Goal: Book appointment/travel/reservation

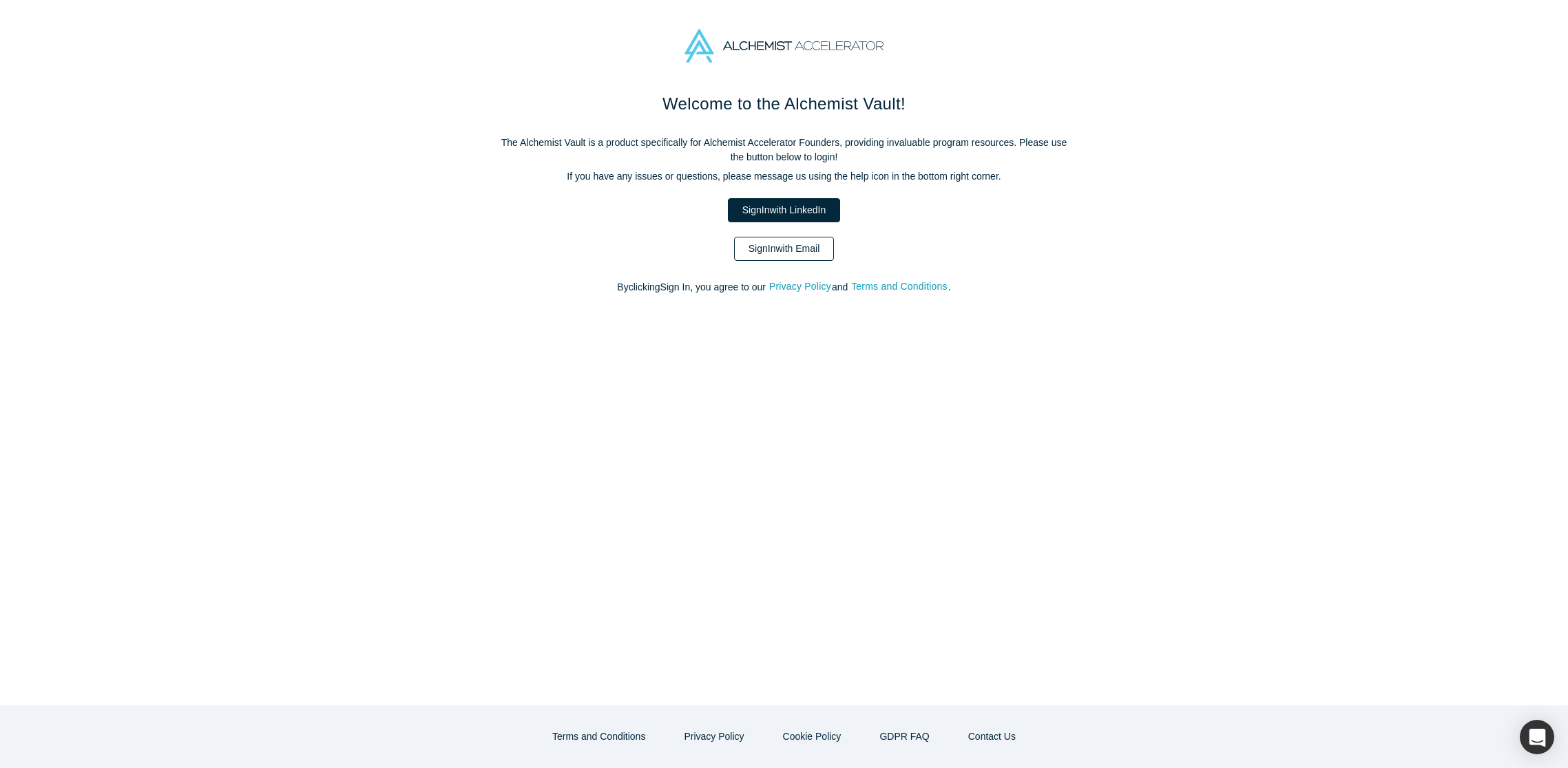
click at [789, 243] on link "Sign In with Email" at bounding box center [784, 249] width 101 height 24
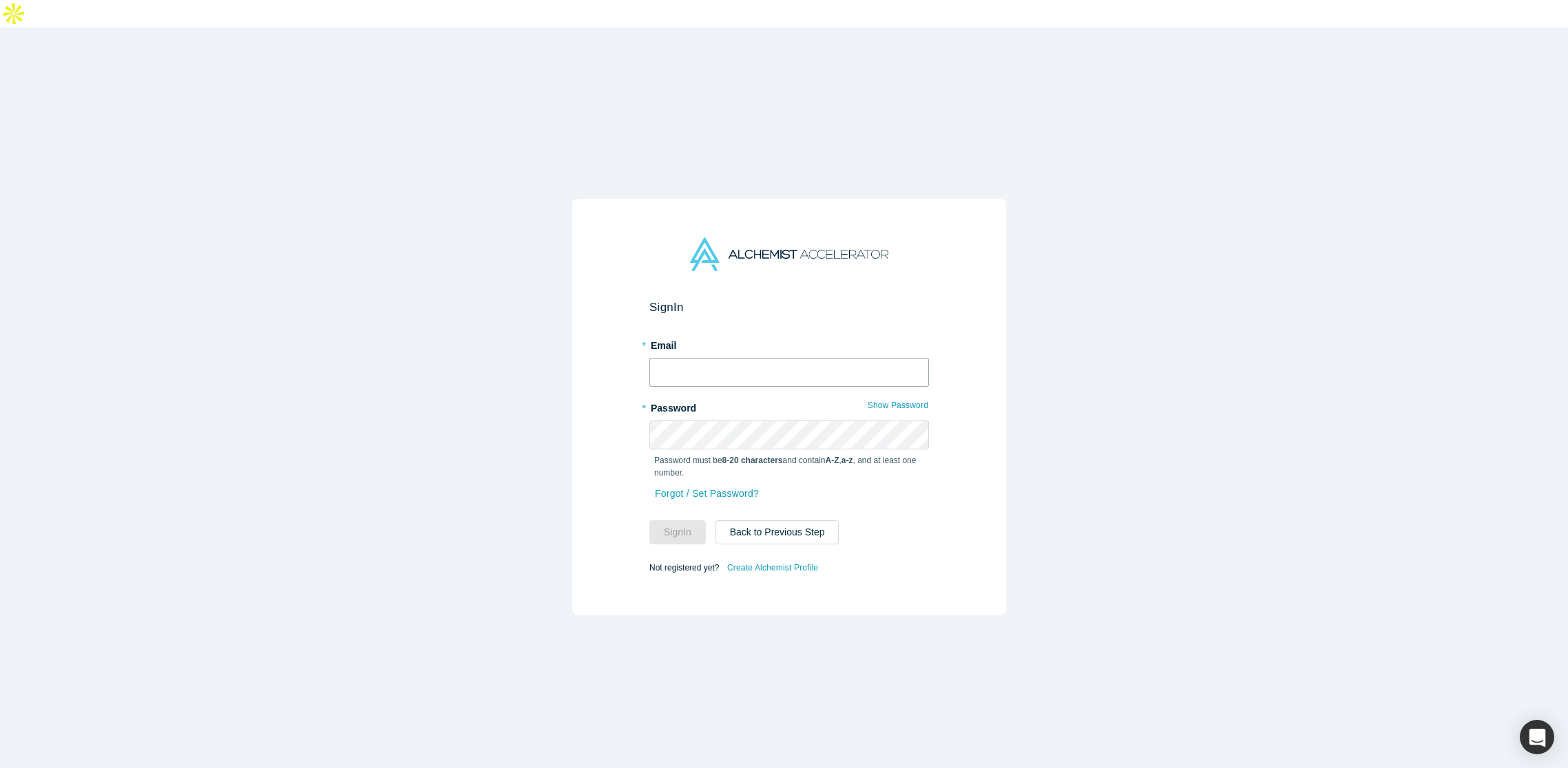
type input "[EMAIL_ADDRESS][PERSON_NAME][DOMAIN_NAME]"
click at [673, 520] on button "Sign In" at bounding box center [678, 532] width 57 height 24
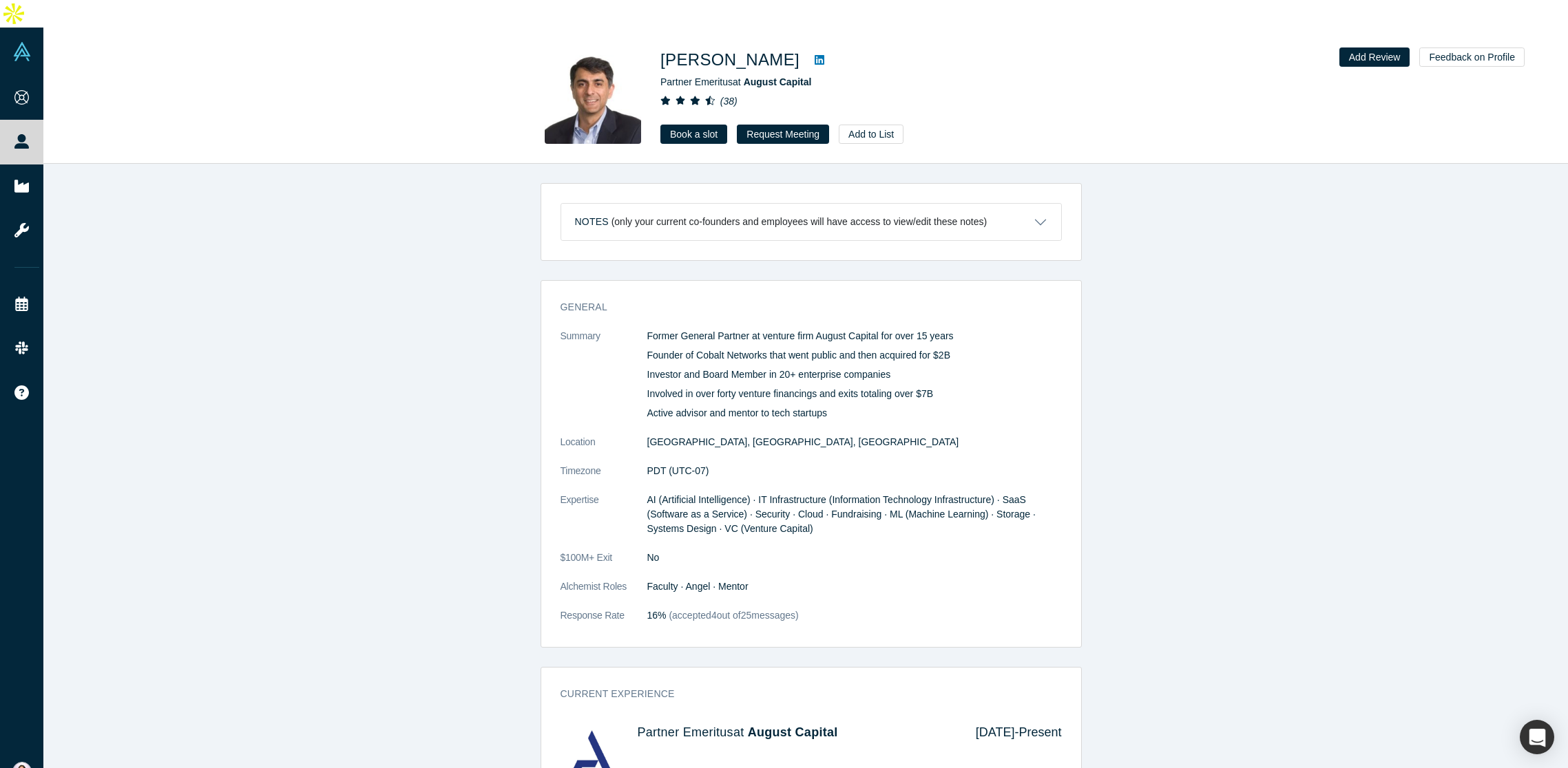
click at [701, 125] on link "Book a slot" at bounding box center [694, 134] width 67 height 20
click at [815, 55] on icon at bounding box center [819, 59] width 9 height 9
